Goal: Transaction & Acquisition: Register for event/course

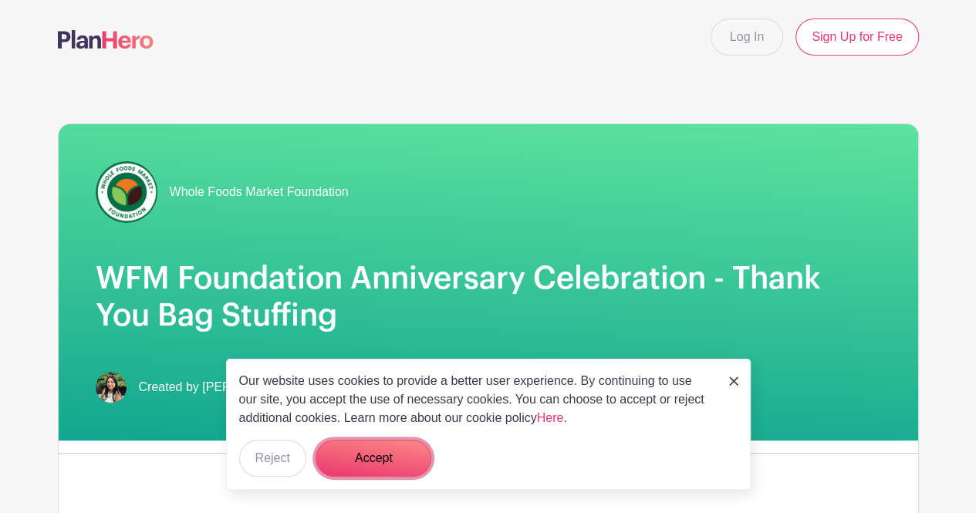
click at [373, 459] on button "Accept" at bounding box center [374, 458] width 116 height 37
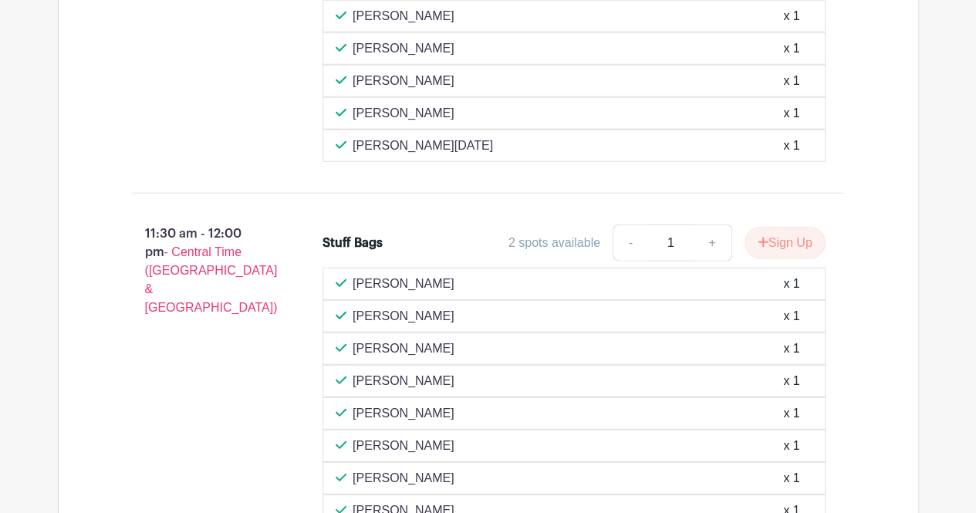
scroll to position [2083, 0]
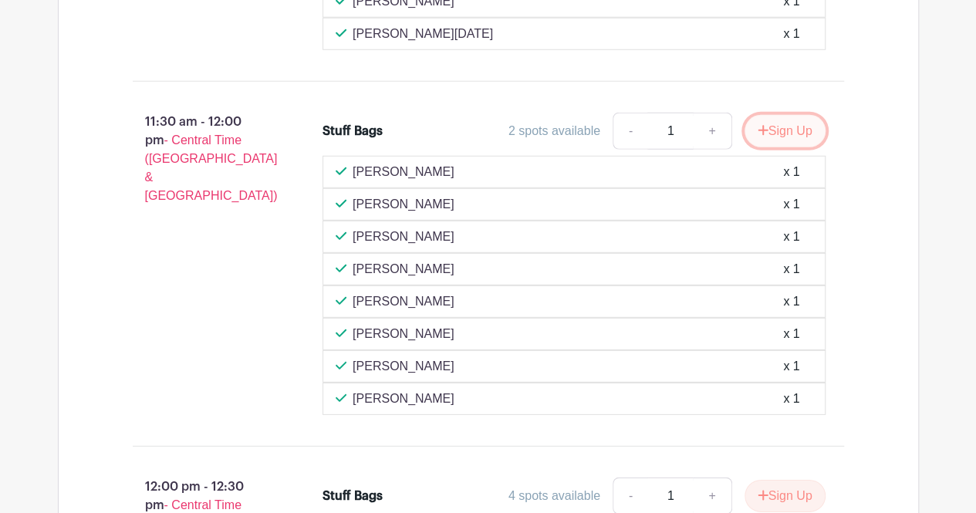
click at [784, 118] on button "Sign Up" at bounding box center [785, 131] width 81 height 32
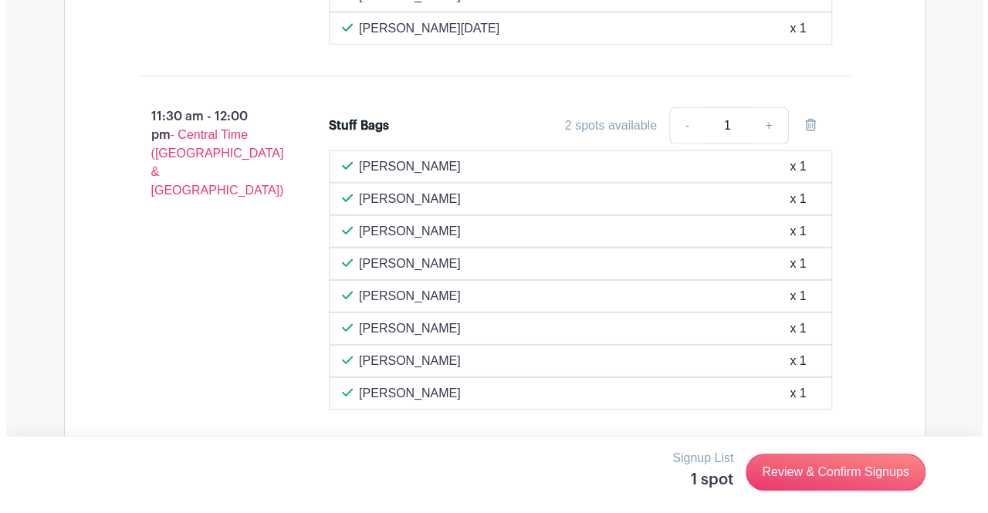
scroll to position [2161, 0]
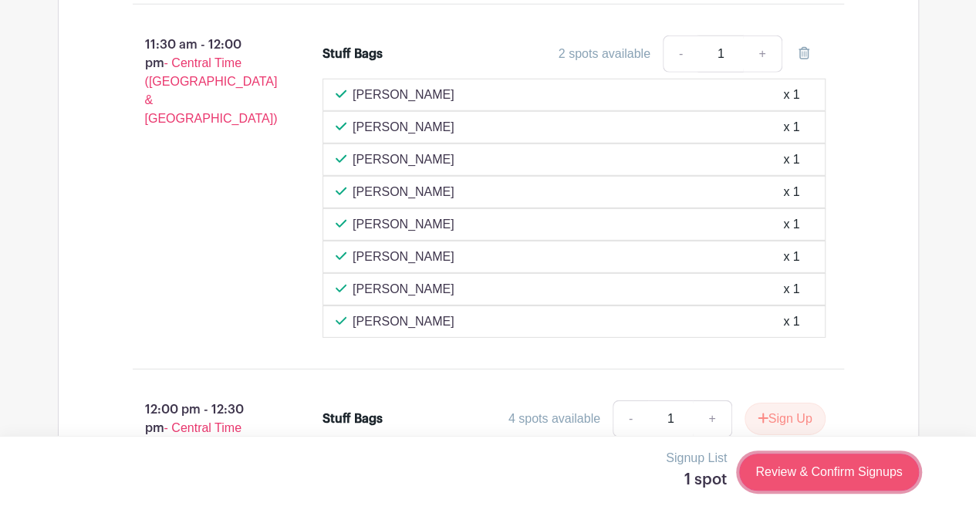
click at [830, 477] on link "Review & Confirm Signups" at bounding box center [828, 472] width 179 height 37
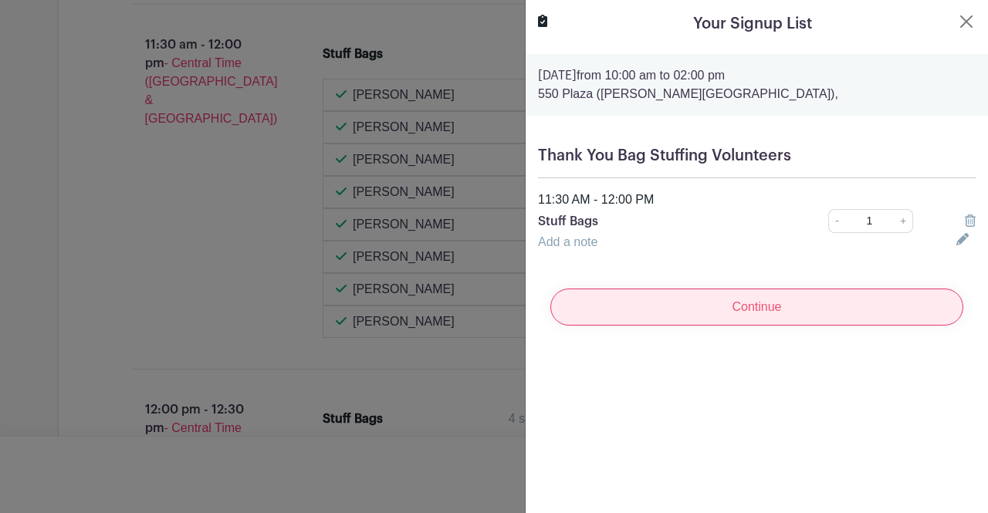
click at [745, 299] on input "Continue" at bounding box center [756, 307] width 413 height 37
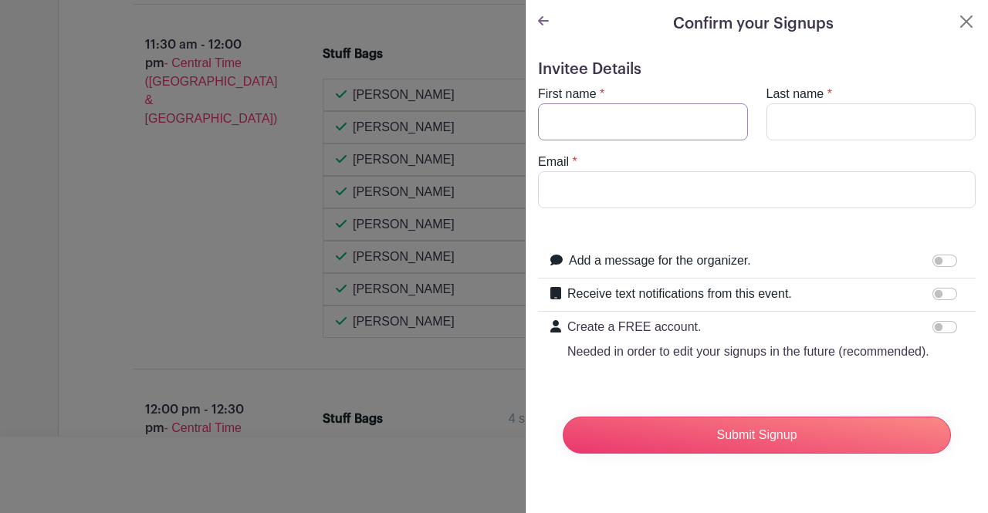
click at [633, 131] on input "First name" at bounding box center [643, 121] width 210 height 37
type input "Robert"
type input "Cavazos"
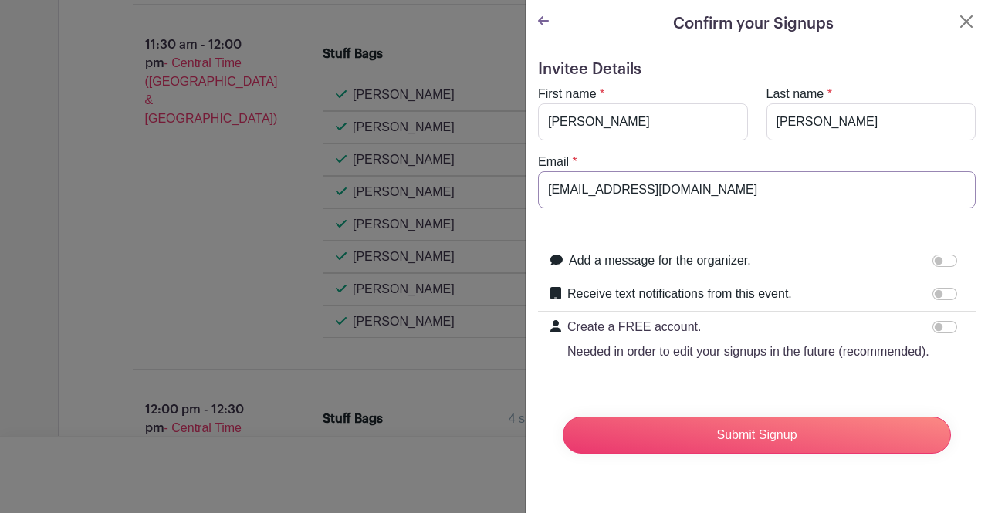
click at [687, 191] on input "robtcava@amazon.com" at bounding box center [757, 189] width 438 height 37
click at [688, 191] on input "robtcava@amazon.com" at bounding box center [757, 189] width 438 height 37
type input "robert.cavazos@wholefoods.com"
click at [932, 258] on input "Add a message for the organizer." at bounding box center [944, 261] width 25 height 12
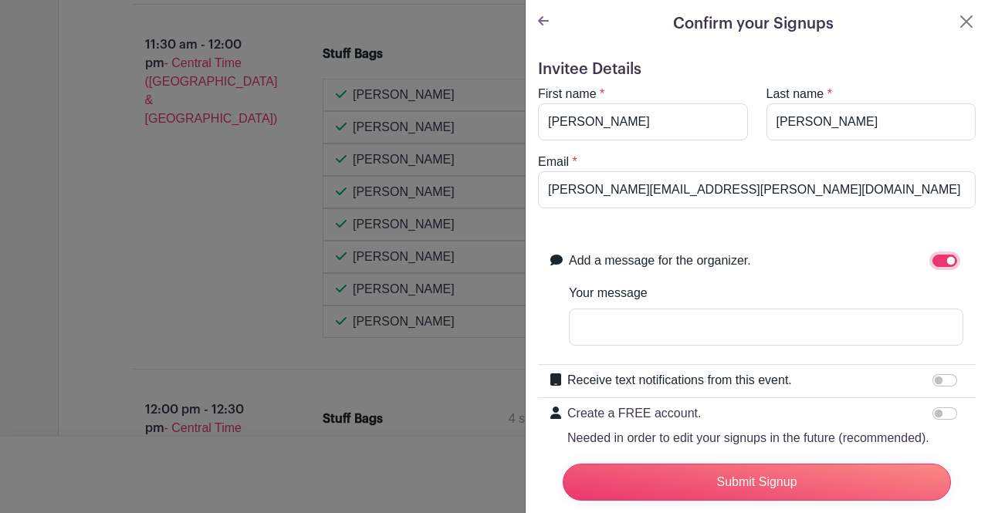
click at [932, 263] on input "Add a message for the organizer." at bounding box center [944, 261] width 25 height 12
checkbox input "false"
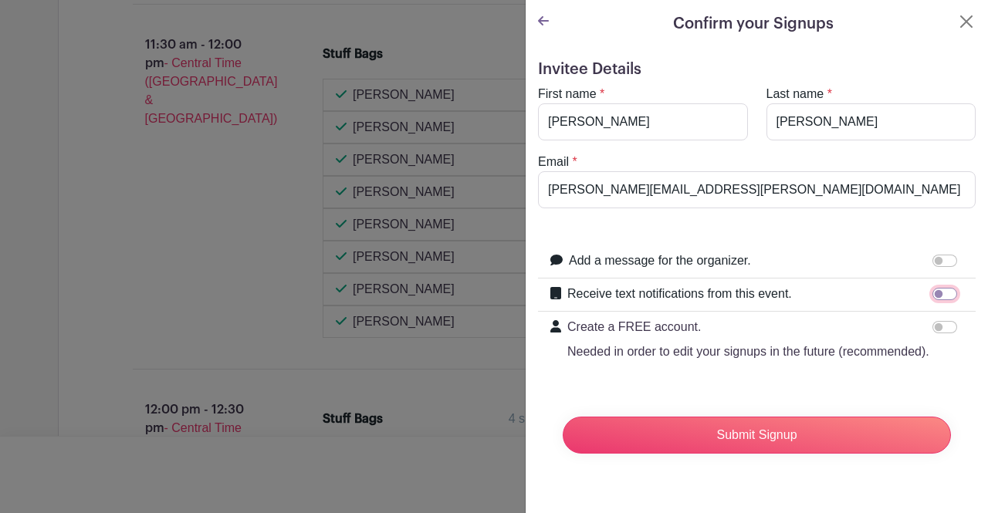
click at [932, 289] on input "Receive text notifications from this event." at bounding box center [944, 294] width 25 height 12
checkbox input "true"
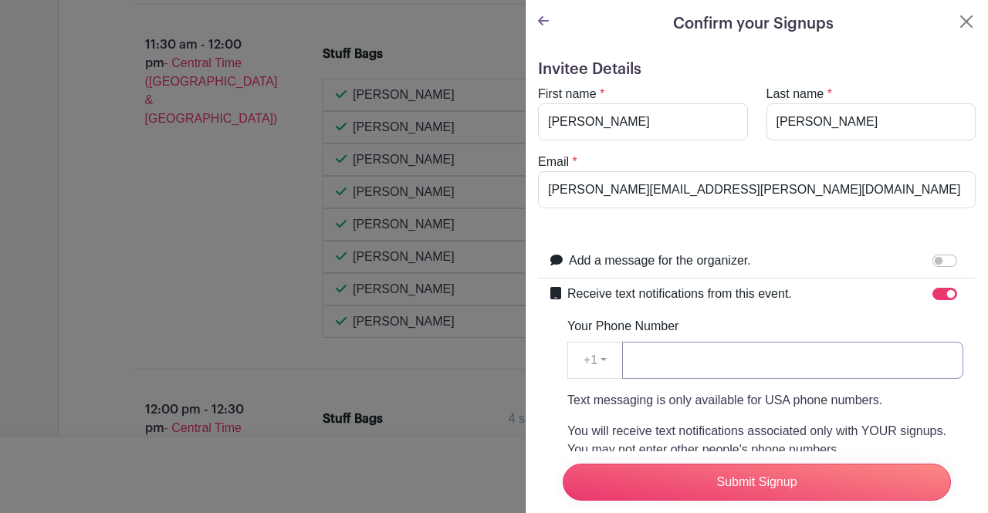
click at [774, 346] on input "Your Phone Number" at bounding box center [792, 360] width 341 height 37
type input "2106011134"
click at [799, 306] on div "Receive text notifications from this event. Your Phone Number +1 +1 2106011134 …" at bounding box center [765, 440] width 396 height 310
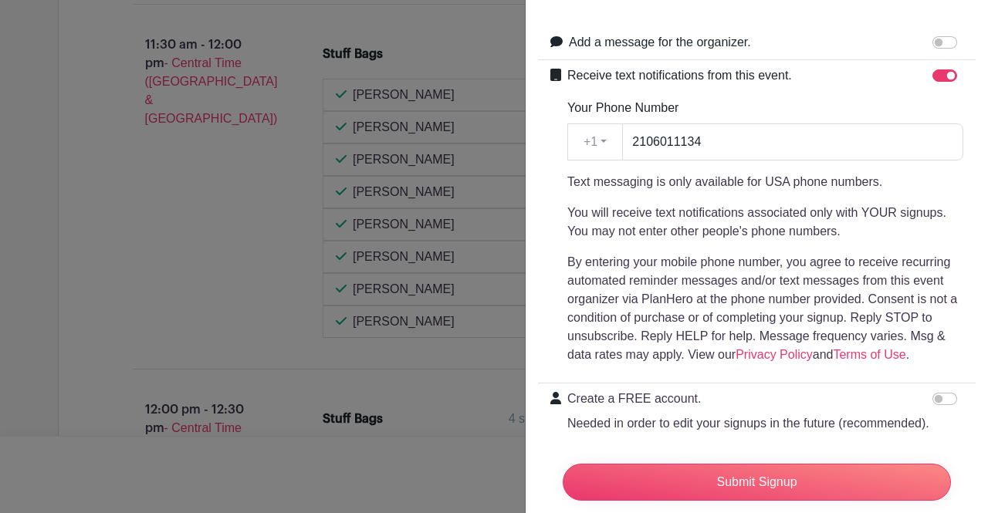
scroll to position [295, 0]
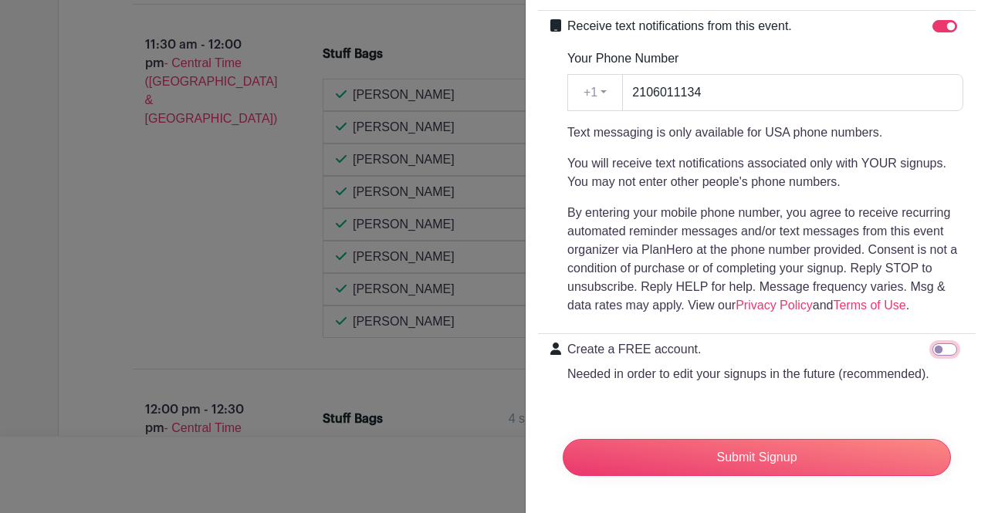
click at [932, 343] on input "Create a FREE account. Needed in order to edit your signups in the future (reco…" at bounding box center [944, 349] width 25 height 12
checkbox input "true"
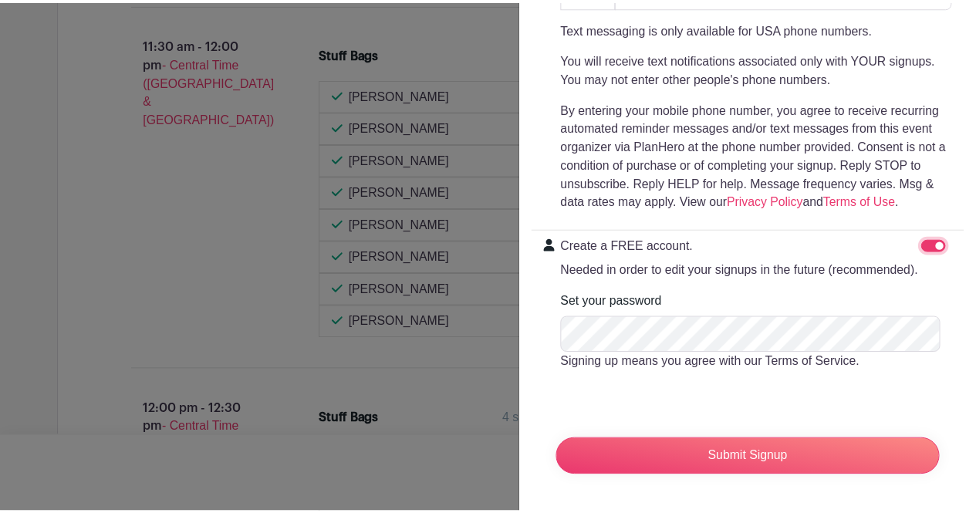
scroll to position [400, 0]
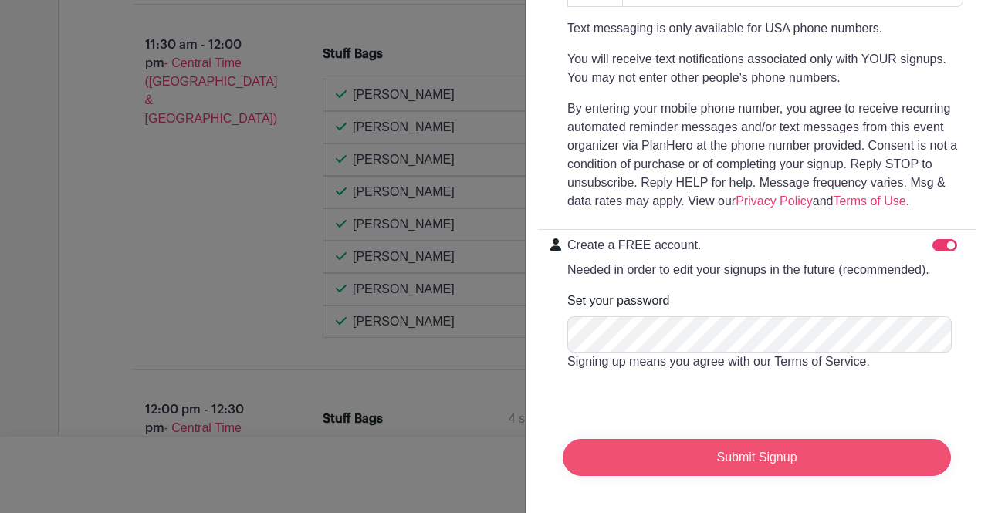
click at [769, 443] on input "Submit Signup" at bounding box center [757, 457] width 388 height 37
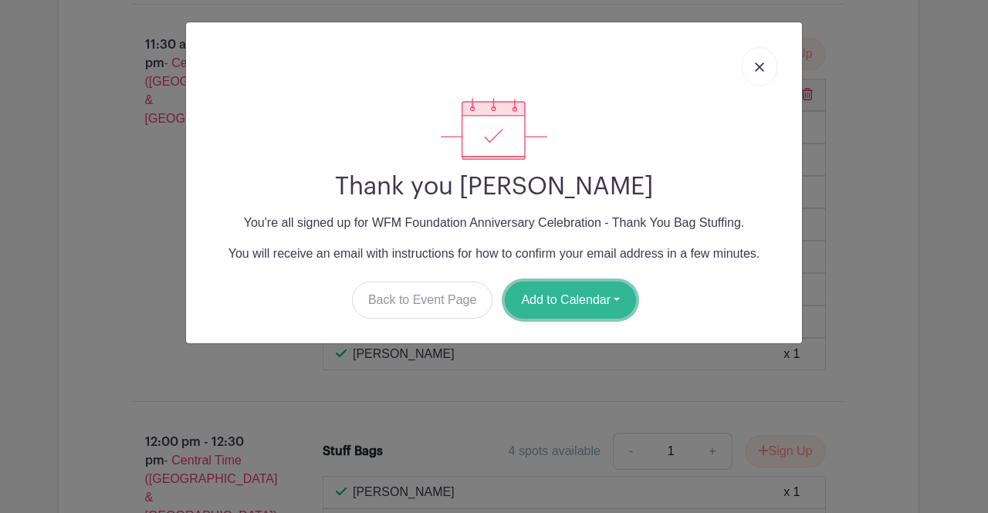
click at [556, 308] on button "Add to Calendar" at bounding box center [570, 300] width 131 height 37
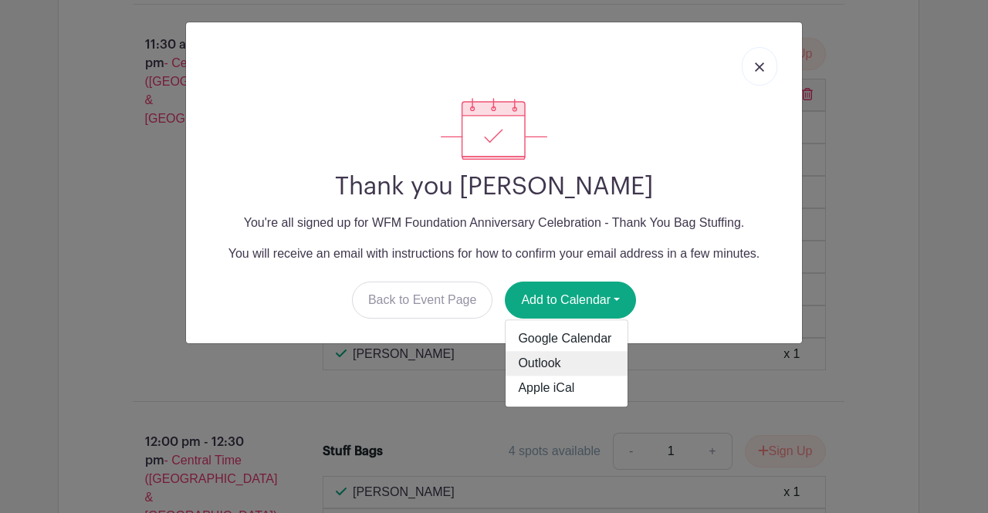
click at [547, 364] on link "Outlook" at bounding box center [566, 364] width 122 height 25
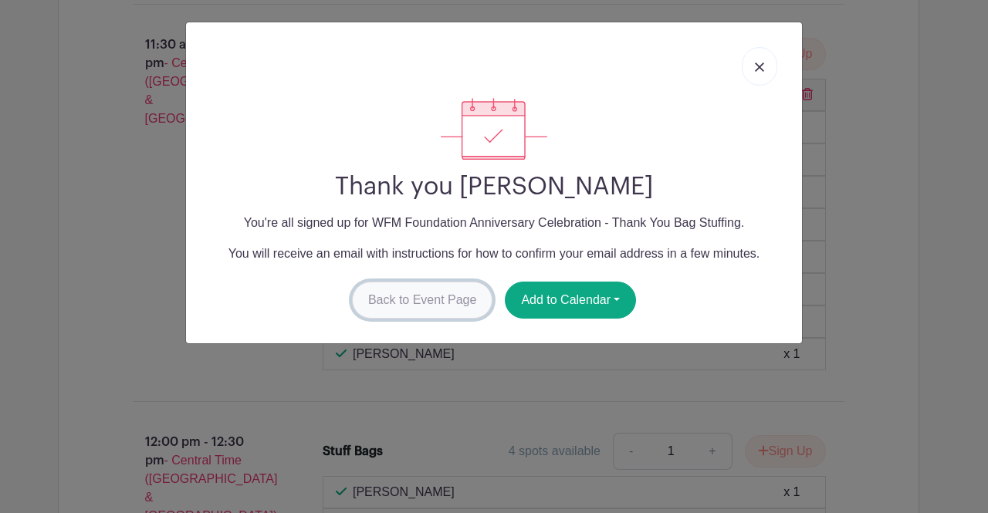
click at [444, 294] on link "Back to Event Page" at bounding box center [422, 300] width 141 height 37
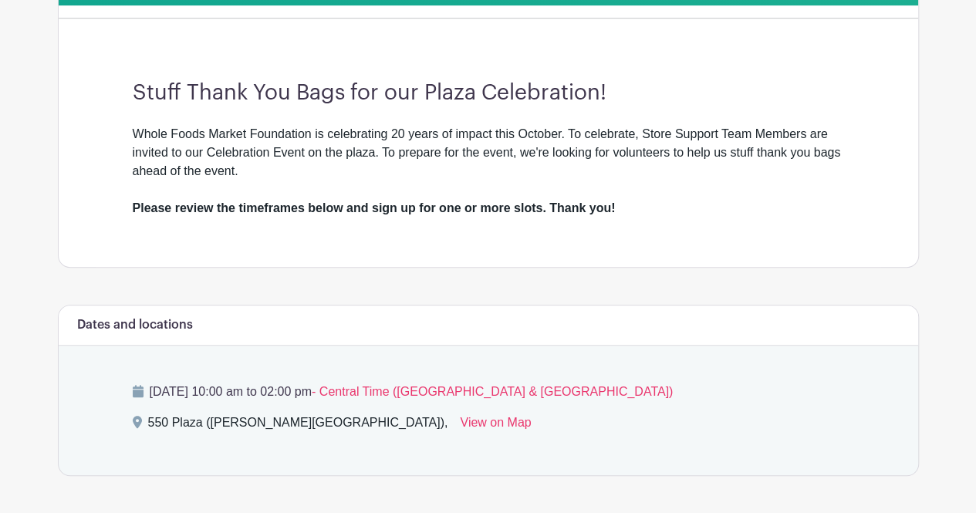
scroll to position [540, 0]
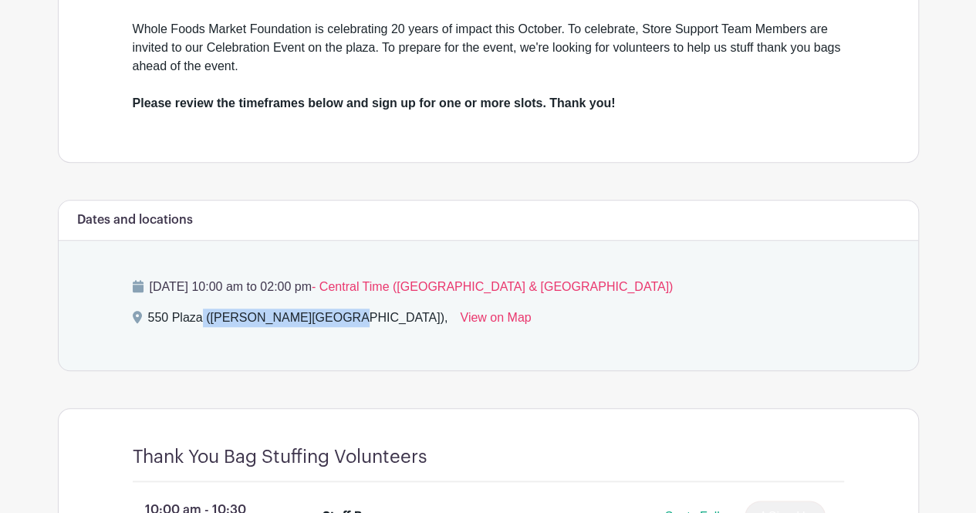
drag, startPoint x: 278, startPoint y: 316, endPoint x: 144, endPoint y: 322, distance: 134.4
click at [144, 322] on div "550 Plaza (Kirby Room), View on Map" at bounding box center [488, 321] width 711 height 25
copy div "550 Plaza (Kirby Room)"
click at [460, 313] on link "View on Map" at bounding box center [495, 321] width 71 height 25
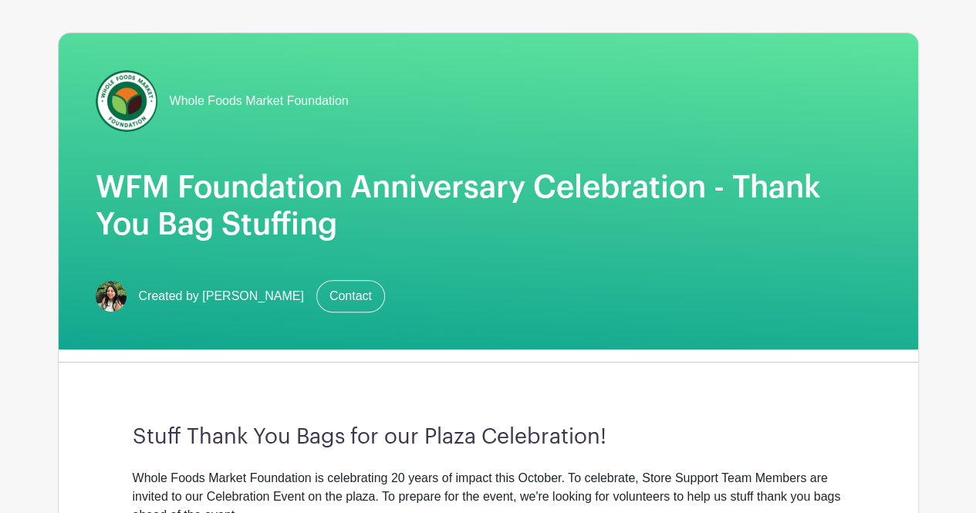
scroll to position [77, 0]
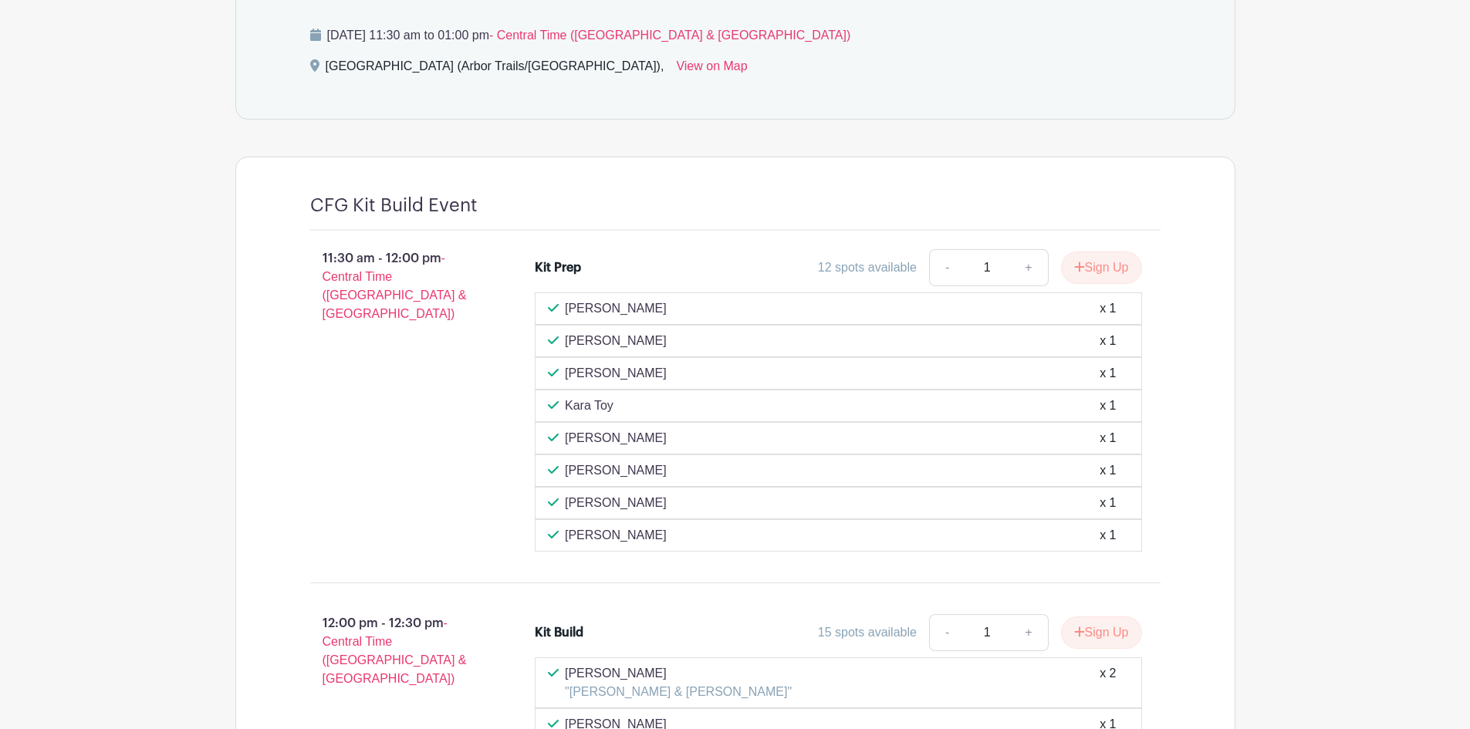
scroll to position [782, 0]
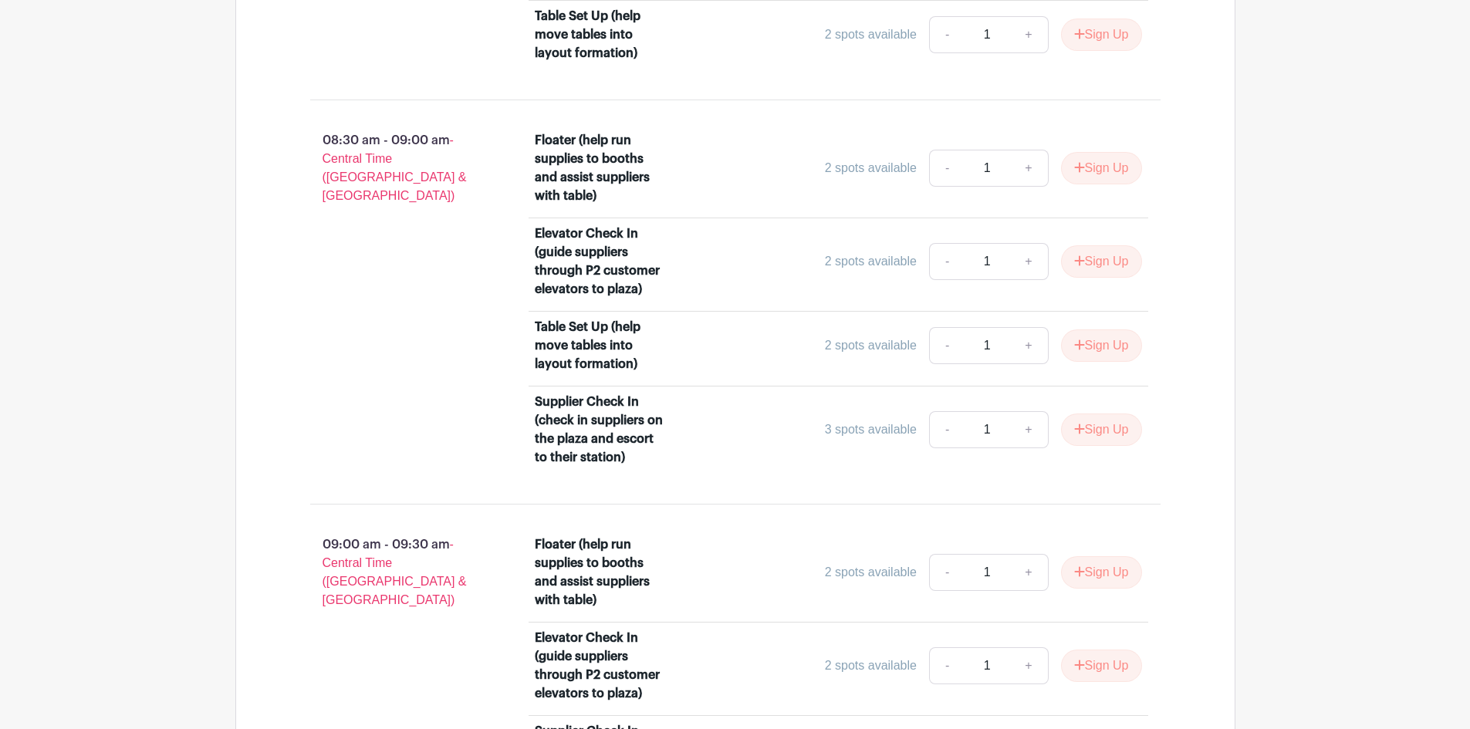
scroll to position [1119, 0]
